Goal: Browse casually

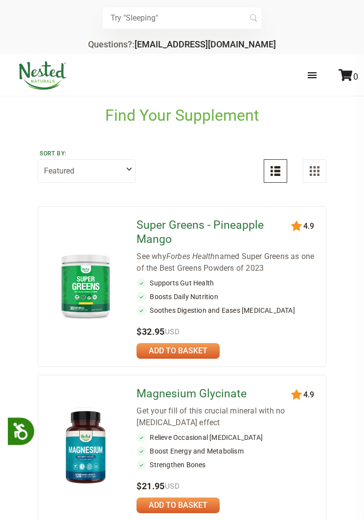
click at [340, 8] on form "× Recommended Products Previous 75 5.0 LUNA Kids Gentle Sleep Aid $16.95 120" at bounding box center [181, 18] width 327 height 22
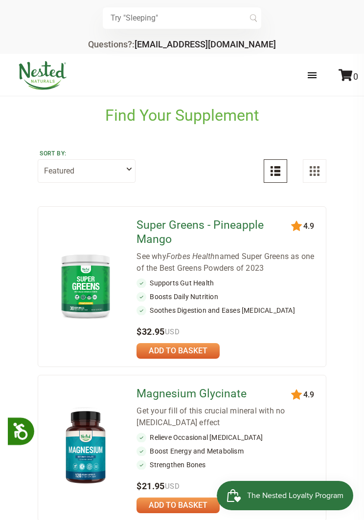
click at [351, 22] on div "× Recommended Products Previous 75 5.0 LUNA Kids Gentle Sleep Aid $16.95 Add to…" at bounding box center [182, 27] width 364 height 54
click at [355, 16] on div "× Recommended Products Previous 75 5.0 LUNA Kids Gentle Sleep Aid $16.95 Add to…" at bounding box center [182, 27] width 364 height 54
click at [333, 8] on form "× Recommended Products Previous 75 5.0 LUNA Kids Gentle Sleep Aid $16.95 120" at bounding box center [181, 18] width 327 height 22
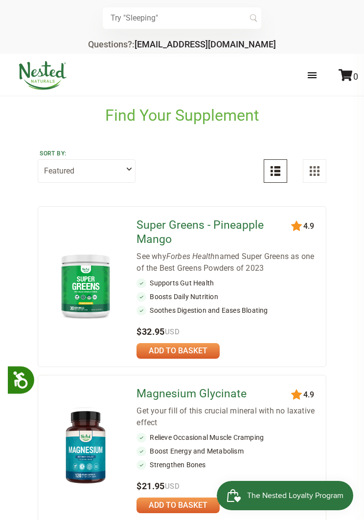
click at [363, 71] on div "Store Healthy Aging Super Greens [MEDICAL_DATA] [MEDICAL_DATA] Restful Sleep [P…" at bounding box center [182, 75] width 364 height 42
